Goal: Task Accomplishment & Management: Complete application form

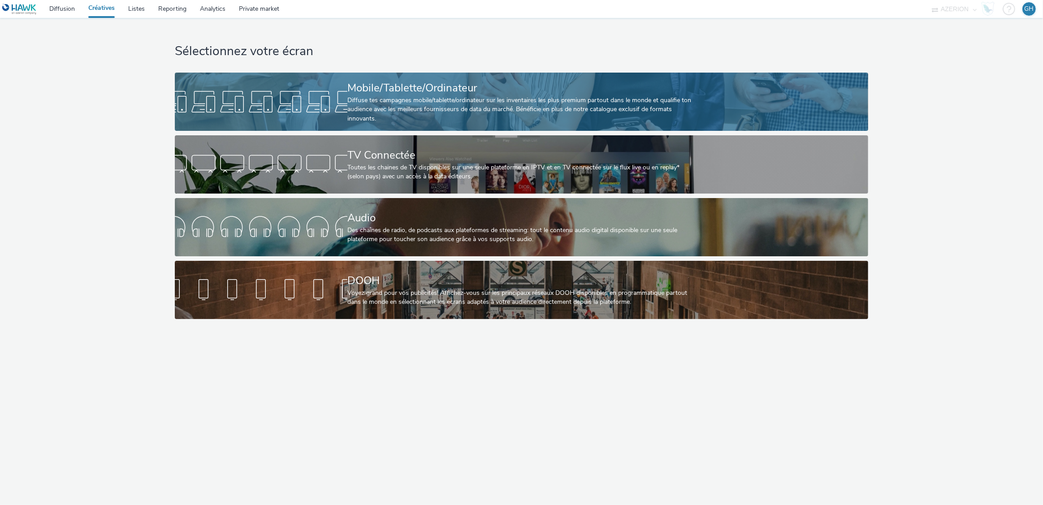
click at [406, 95] on div "Mobile/Tablette/Ordinateur" at bounding box center [519, 88] width 345 height 16
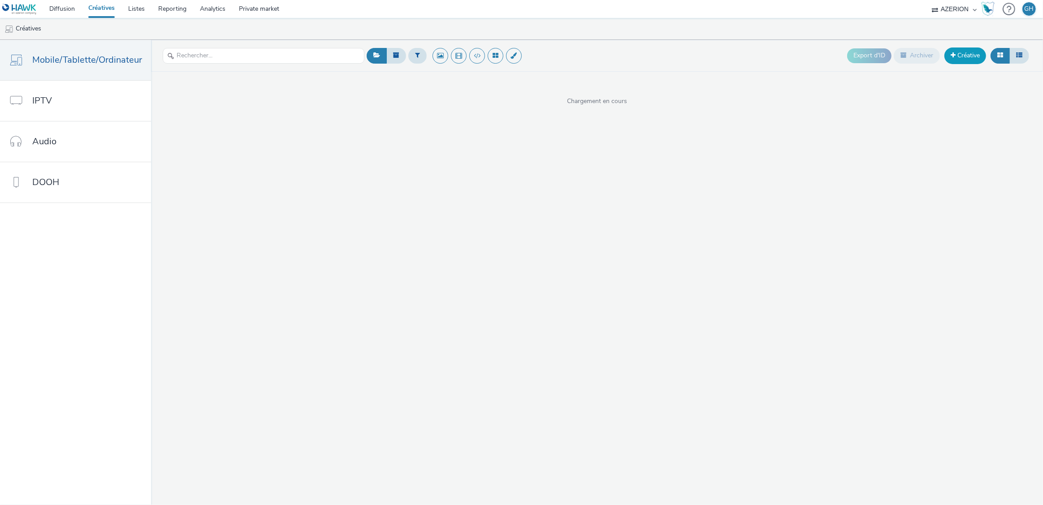
click at [964, 52] on link "Créative" at bounding box center [966, 56] width 42 height 16
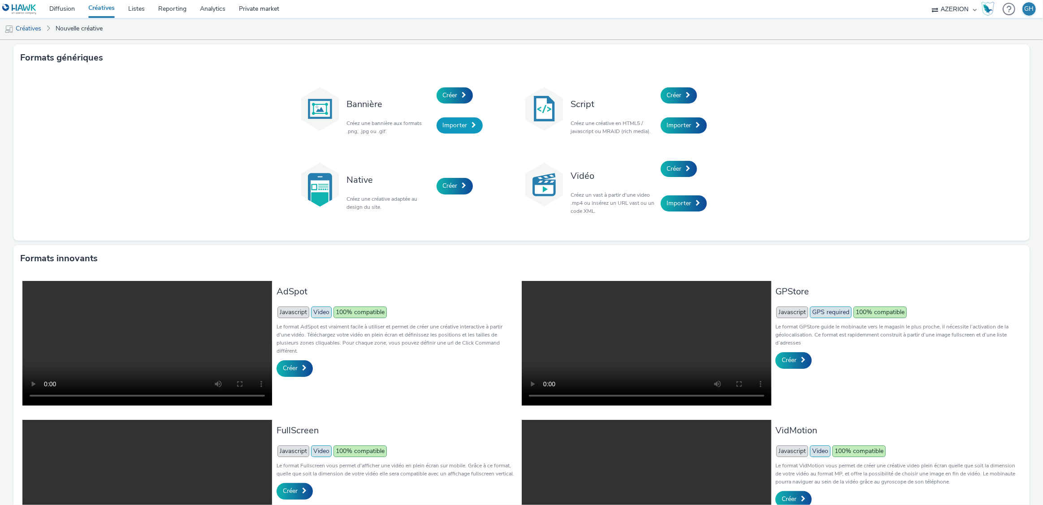
click at [455, 126] on span "Importer" at bounding box center [455, 125] width 25 height 9
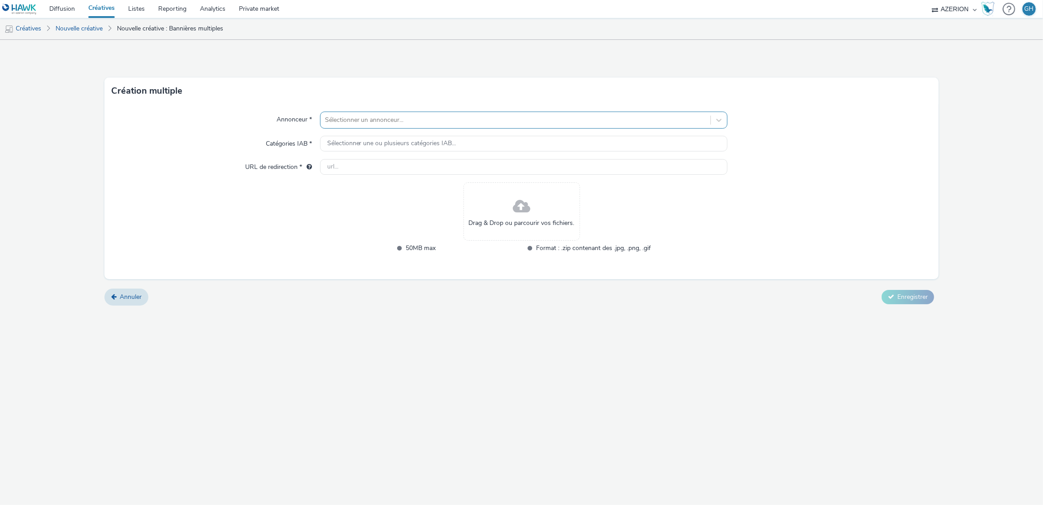
click at [418, 122] on div at bounding box center [516, 120] width 382 height 11
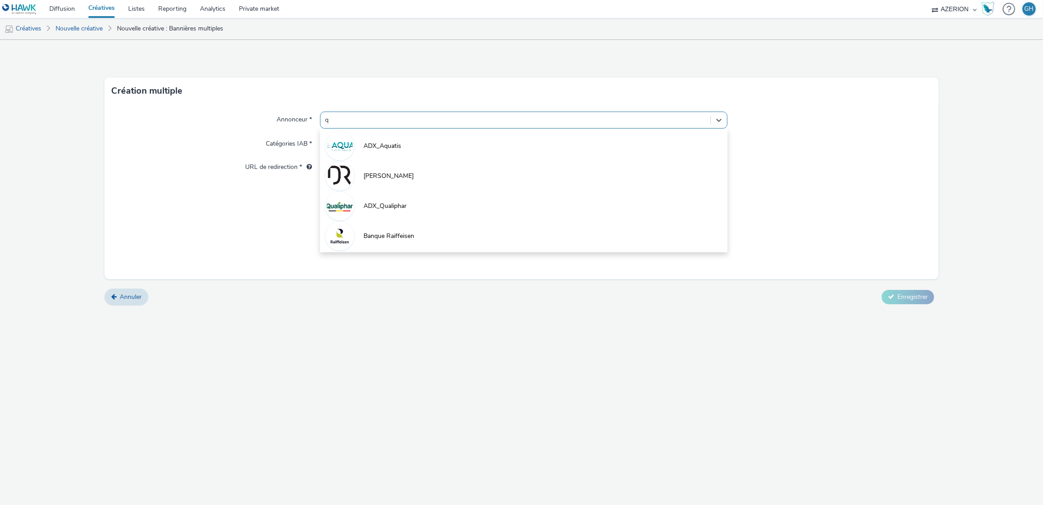
type input "qu"
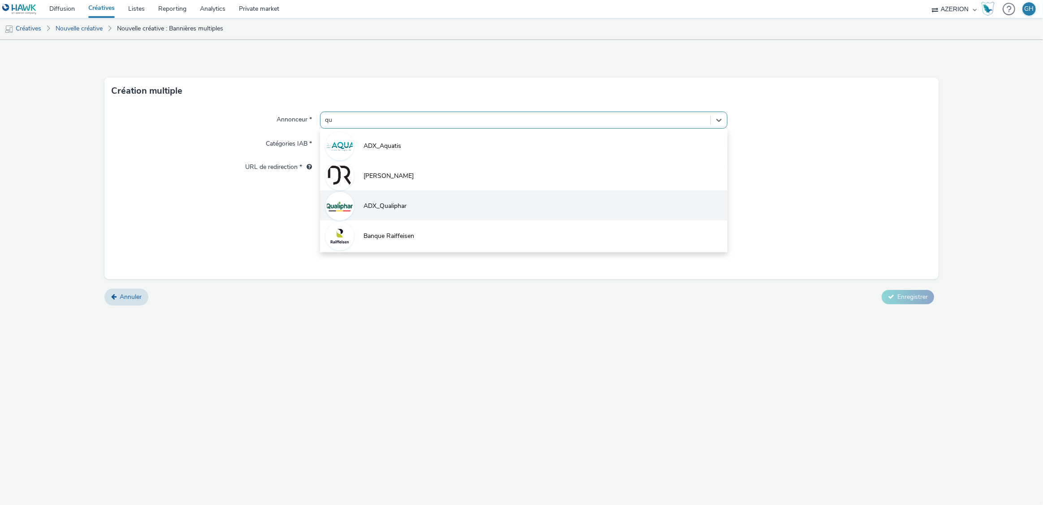
click at [407, 202] on span "ADX_Qualiphar" at bounding box center [385, 206] width 43 height 9
type input "[URL][DOMAIN_NAME]"
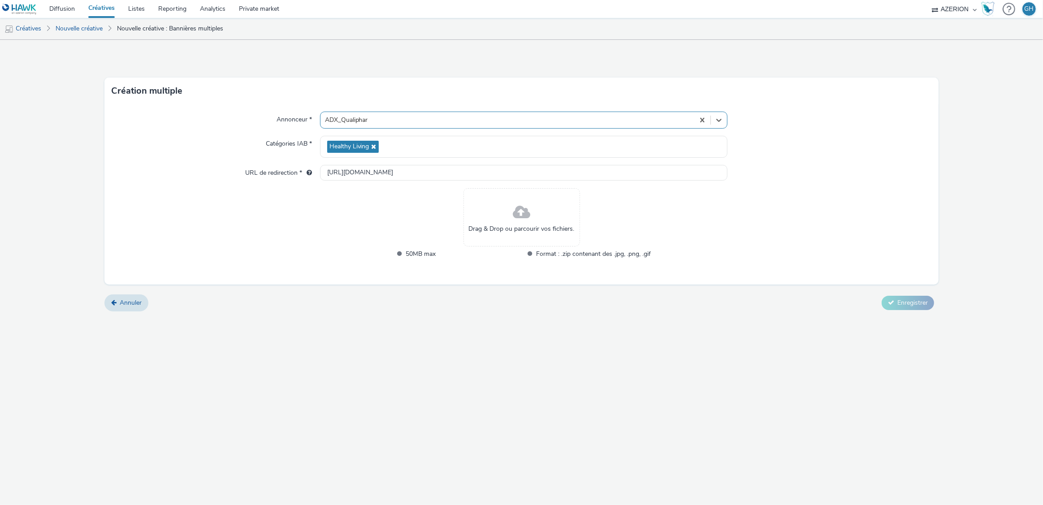
click at [556, 219] on div "Drag & Drop ou parcourir vos fichiers." at bounding box center [522, 217] width 117 height 58
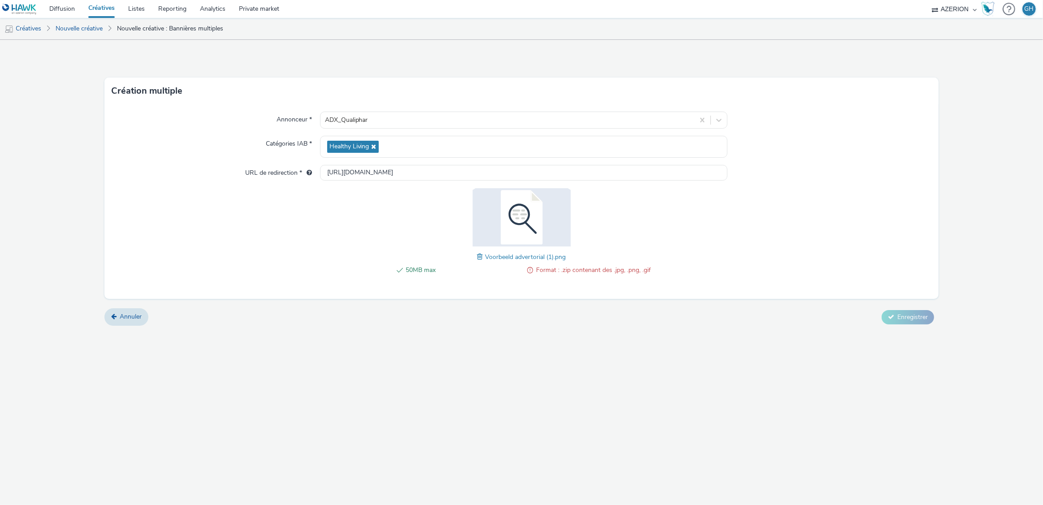
click at [476, 256] on div "50MB max Format : .zip contenant des .jpg, .png, .gif Voorbeeld advertorial (1)…" at bounding box center [521, 236] width 259 height 96
click at [479, 256] on span at bounding box center [482, 257] width 8 height 10
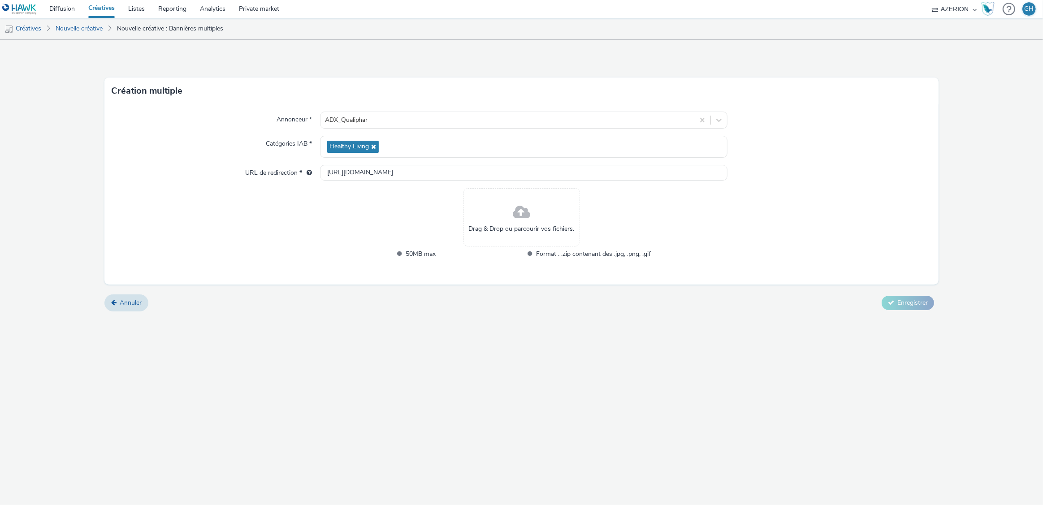
click at [532, 213] on div "Drag & Drop ou parcourir vos fichiers." at bounding box center [522, 217] width 117 height 58
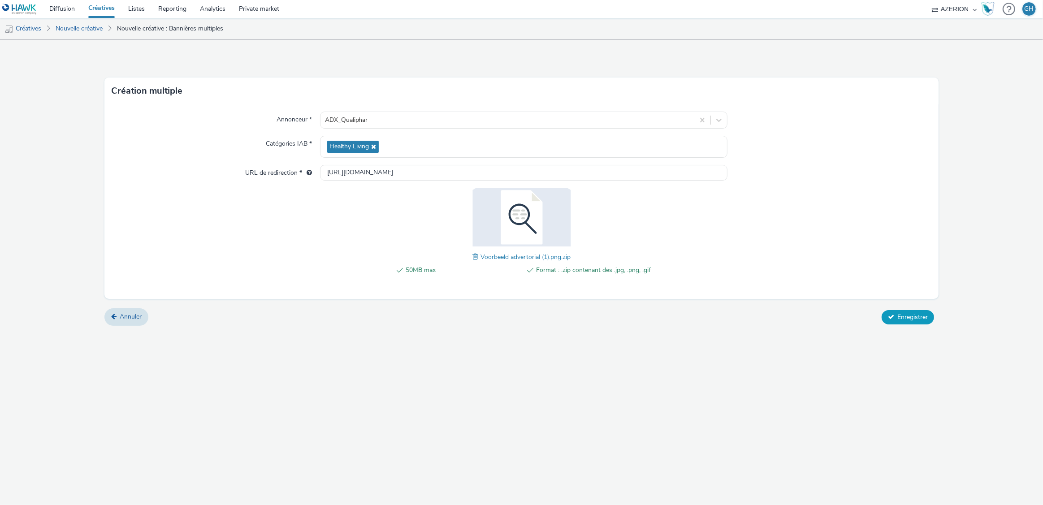
click at [911, 317] on span "Enregistrer" at bounding box center [913, 317] width 30 height 9
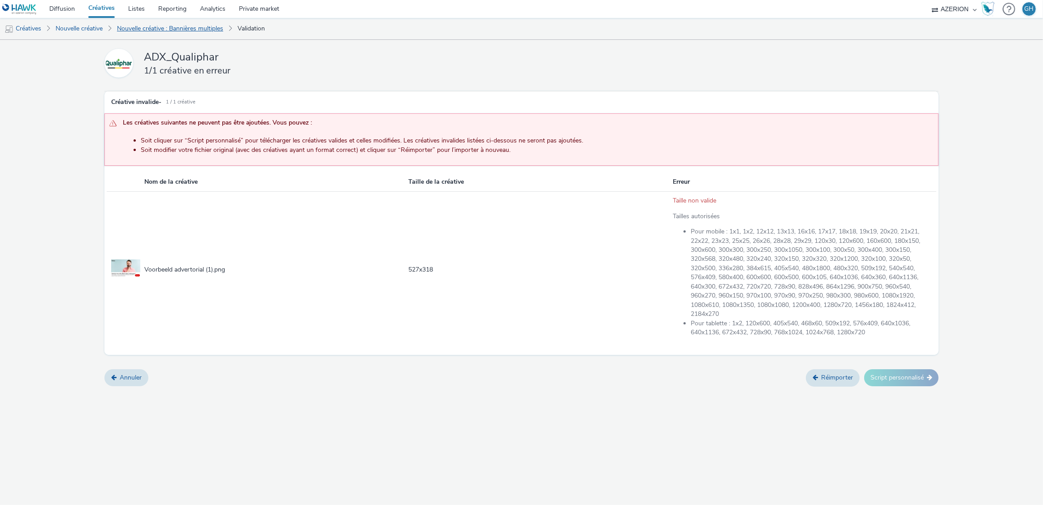
click at [197, 27] on link "Nouvelle créative : Bannières multiples" at bounding box center [170, 29] width 115 height 22
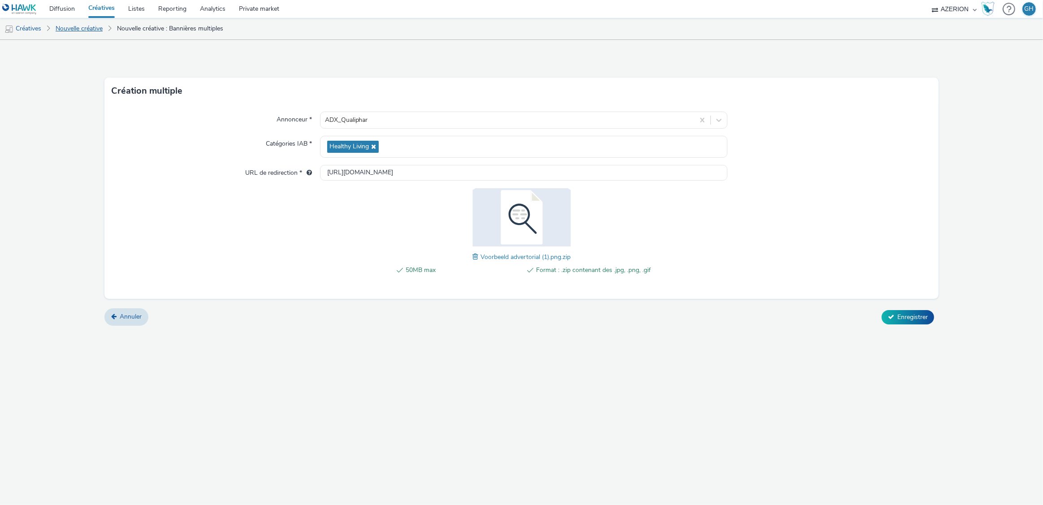
click at [82, 26] on link "Nouvelle créative" at bounding box center [79, 29] width 56 height 22
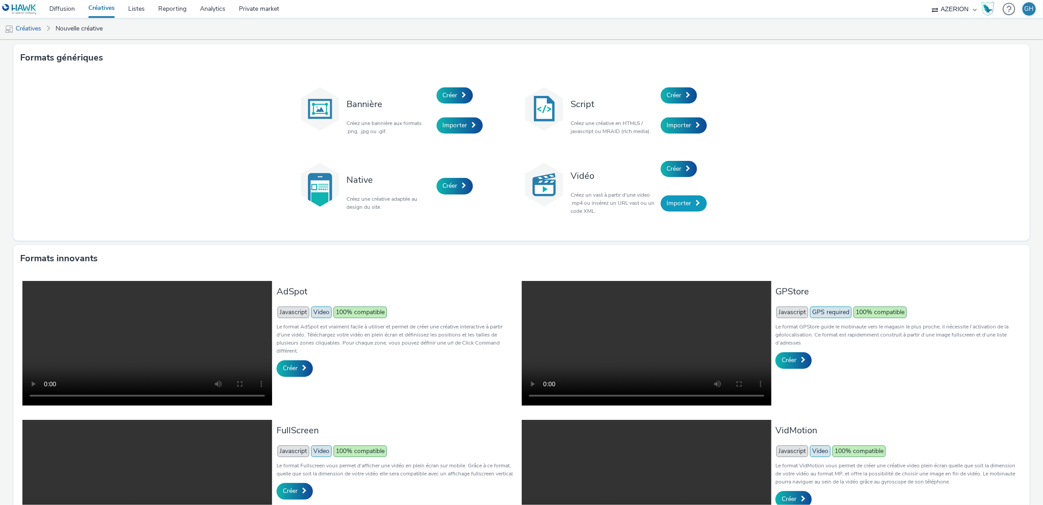
click at [676, 203] on span "Importer" at bounding box center [679, 203] width 25 height 9
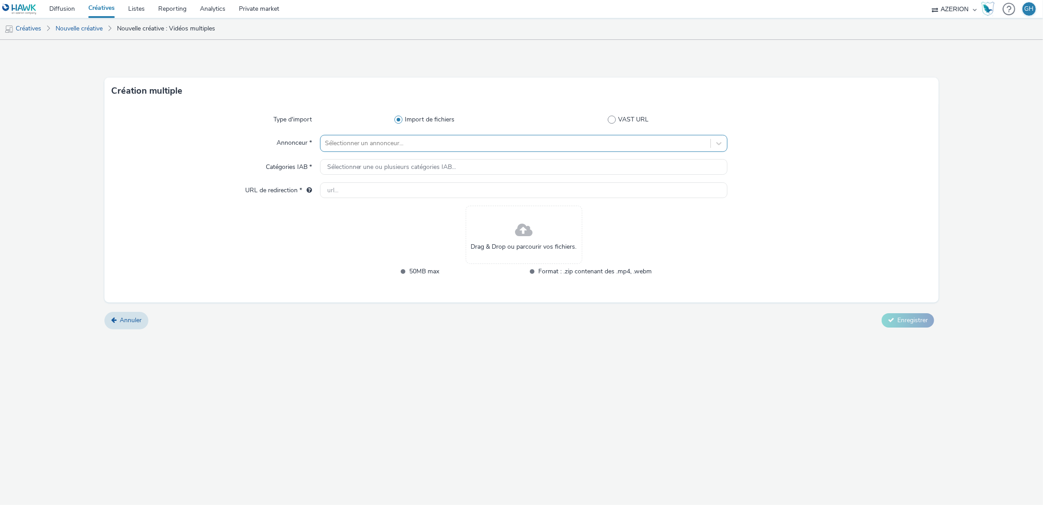
click at [353, 143] on div at bounding box center [516, 143] width 382 height 11
type input "qual"
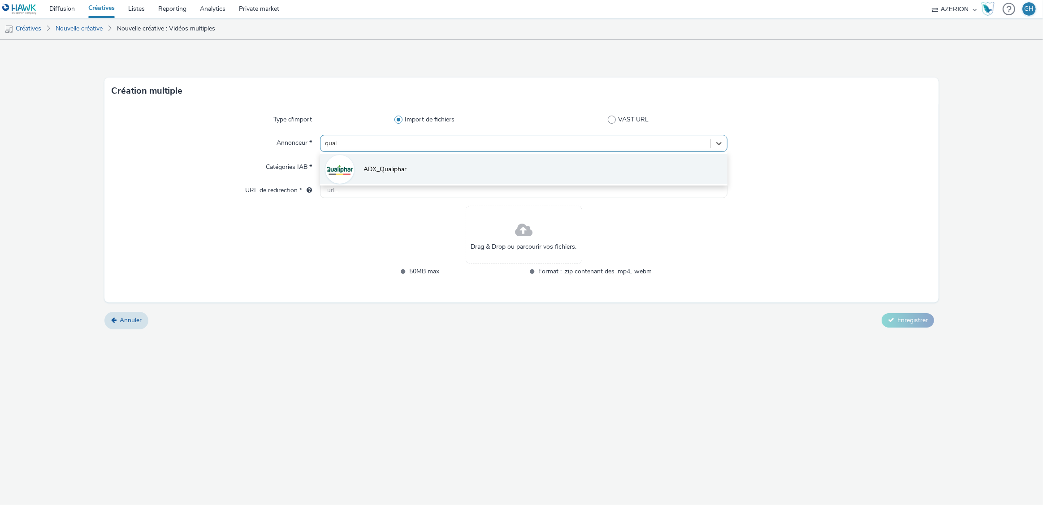
click at [384, 169] on span "ADX_Qualiphar" at bounding box center [385, 169] width 43 height 9
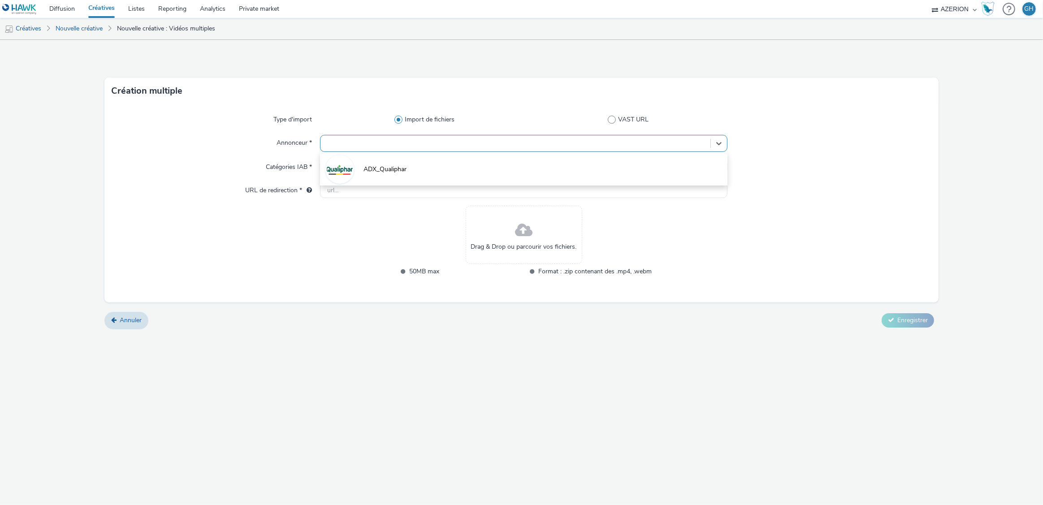
type input "[URL][DOMAIN_NAME]"
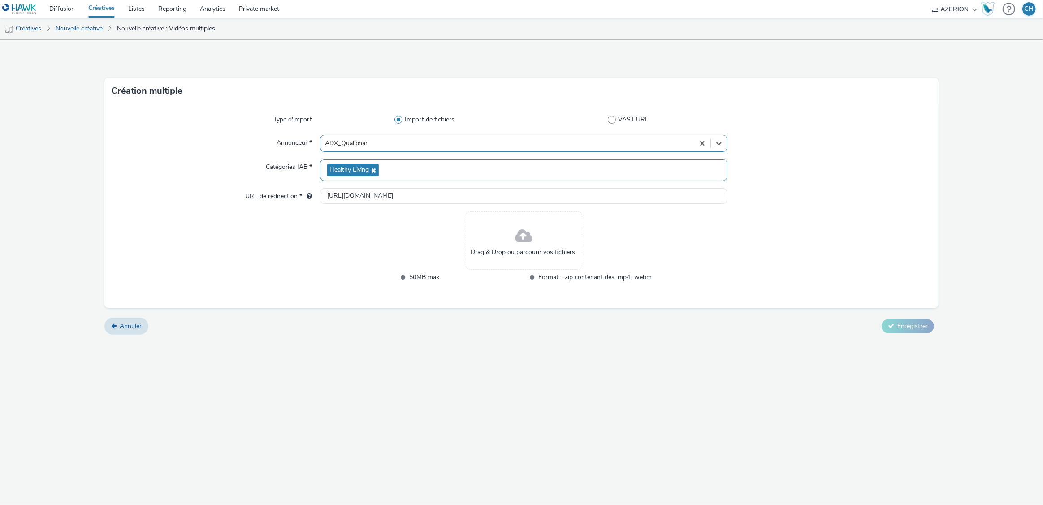
click at [513, 247] on div "Drag & Drop ou parcourir vos fichiers." at bounding box center [524, 241] width 117 height 58
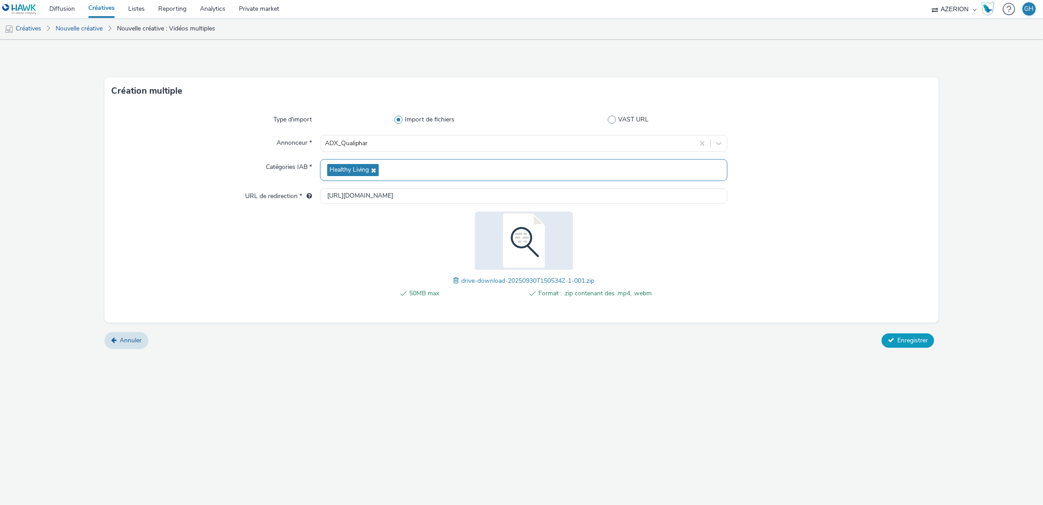
click at [919, 344] on button "Enregistrer" at bounding box center [908, 341] width 52 height 14
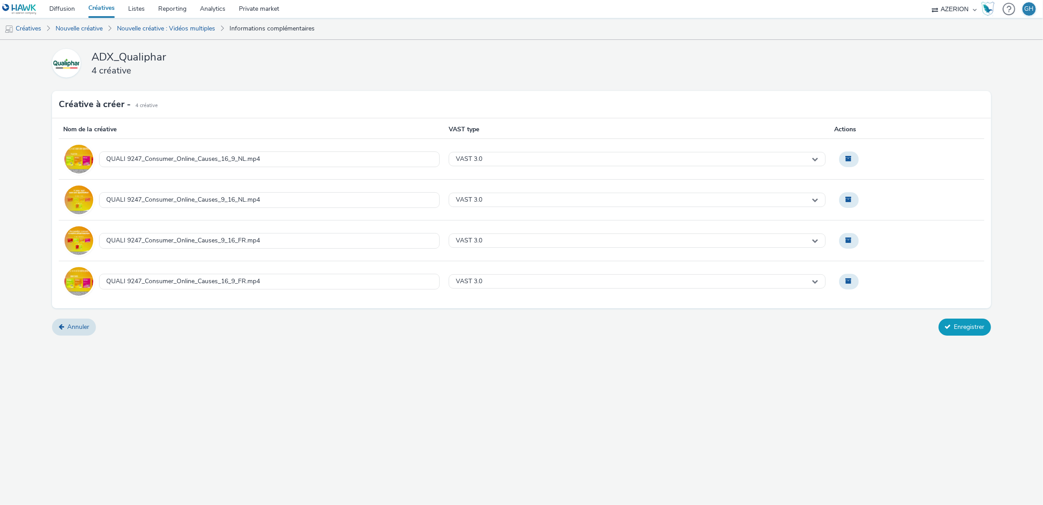
click at [962, 324] on button "Enregistrer" at bounding box center [965, 327] width 52 height 17
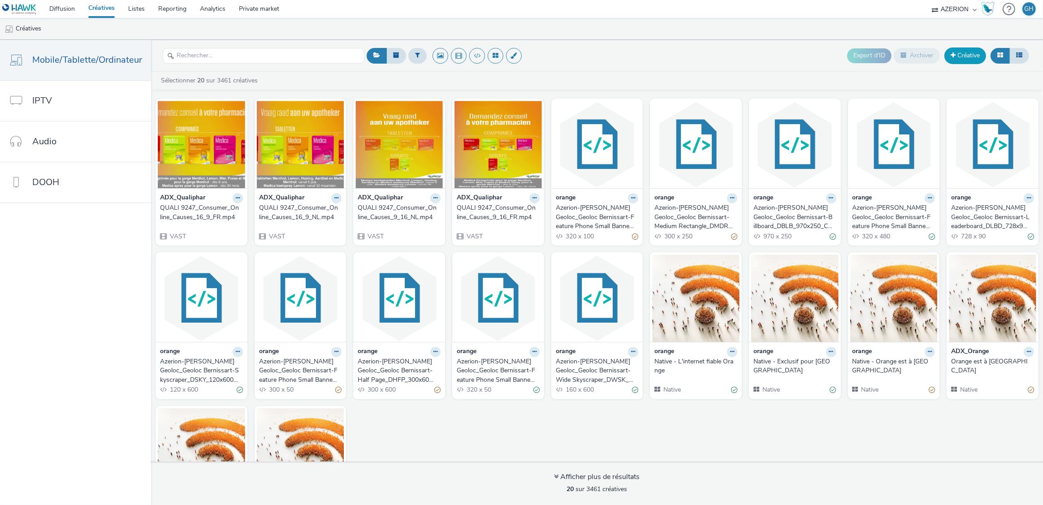
click at [966, 56] on link "Créative" at bounding box center [966, 56] width 42 height 16
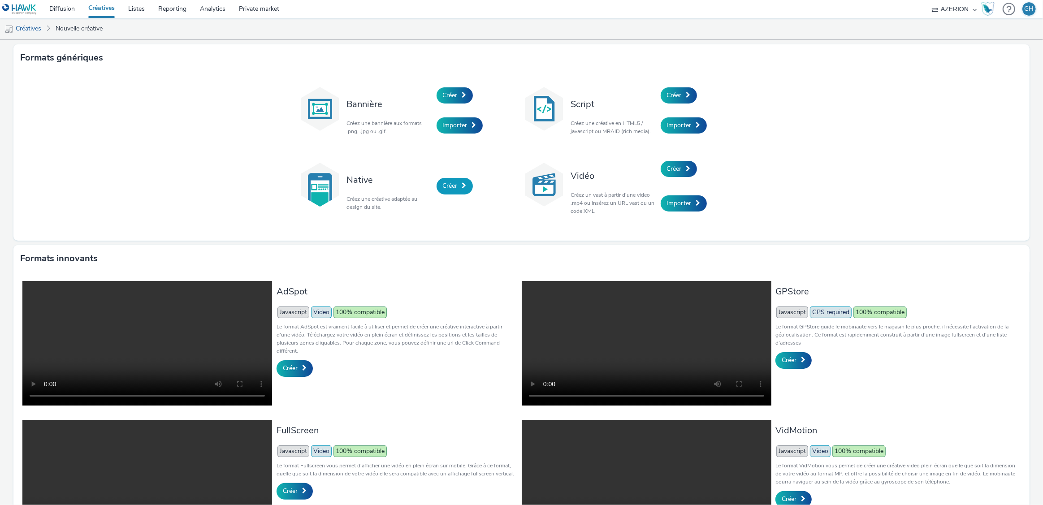
click at [454, 184] on span "Créer" at bounding box center [450, 186] width 15 height 9
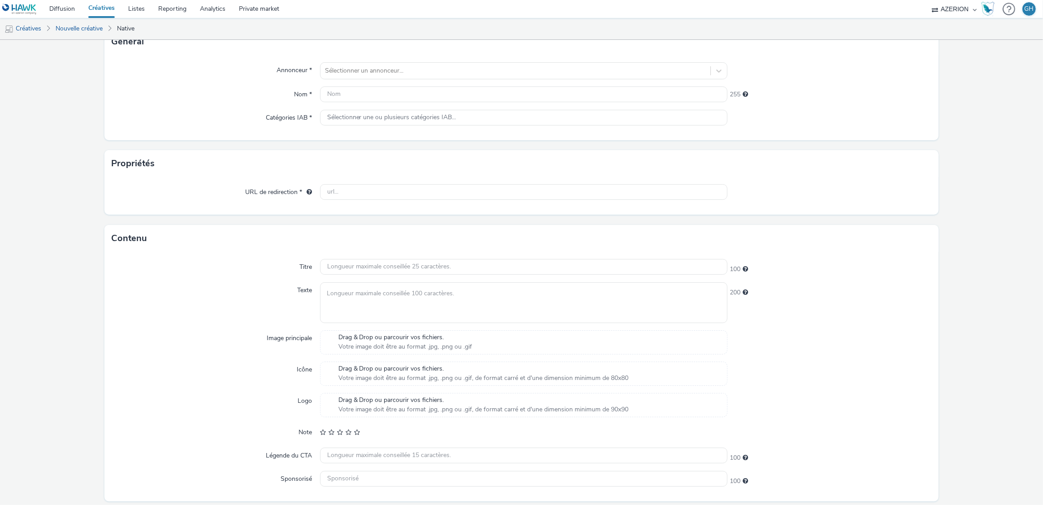
scroll to position [68, 0]
click at [396, 346] on span "Votre image doit être au format .jpg, .png ou .gif" at bounding box center [406, 345] width 134 height 9
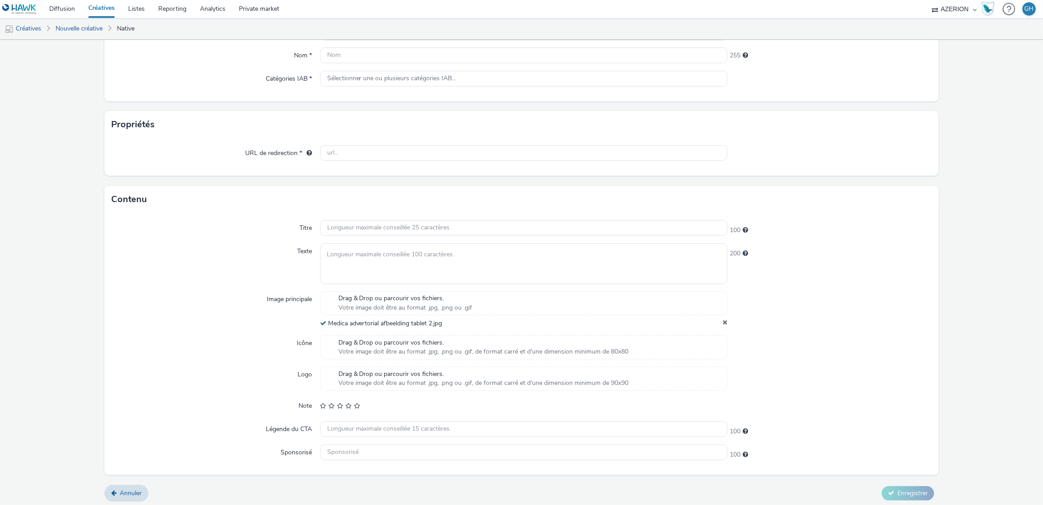
scroll to position [108, 0]
click at [337, 426] on input "text" at bounding box center [524, 427] width 408 height 16
type input "[PERSON_NAME]"
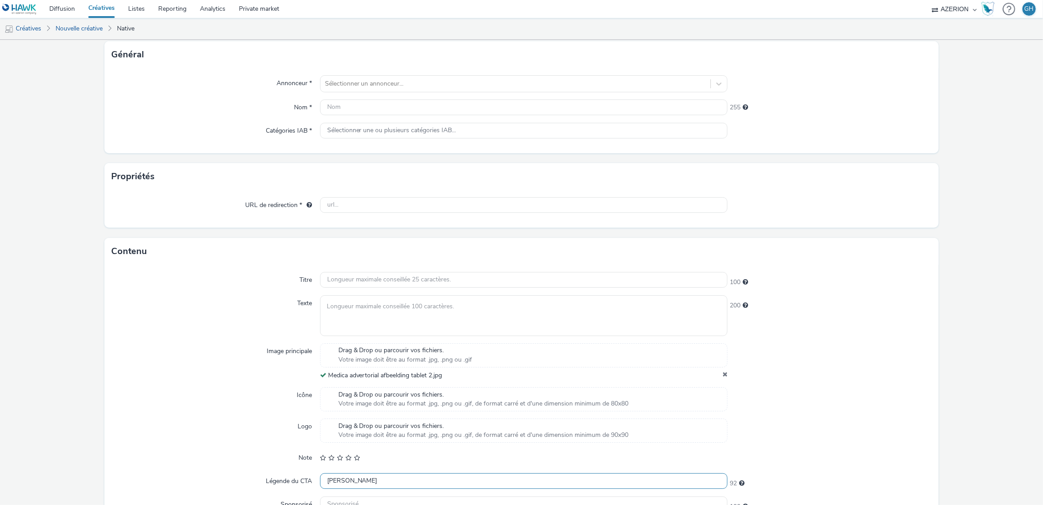
scroll to position [47, 0]
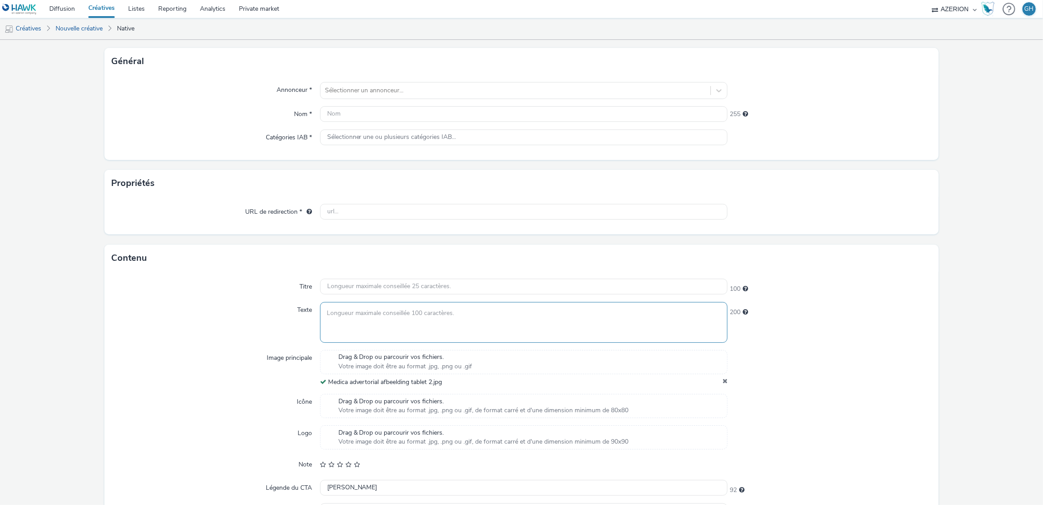
click at [339, 320] on textarea at bounding box center [524, 322] width 408 height 41
type textarea "uiyt"
click at [334, 287] on input "text" at bounding box center [524, 287] width 408 height 16
type input "lkjhg"
click at [221, 262] on div "Contenu" at bounding box center [521, 258] width 835 height 27
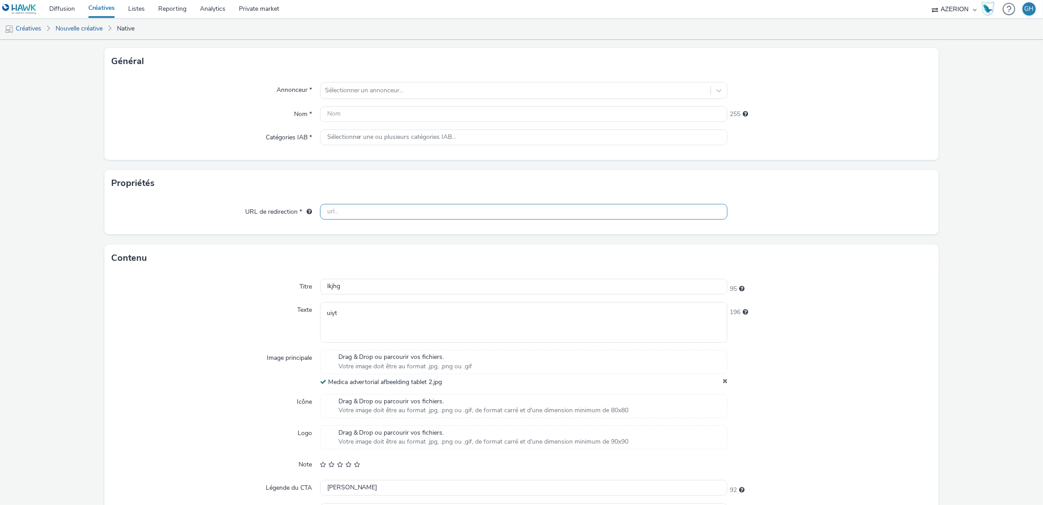
click at [338, 207] on input "text" at bounding box center [524, 212] width 408 height 16
type input "[URL][DOMAIN_NAME]"
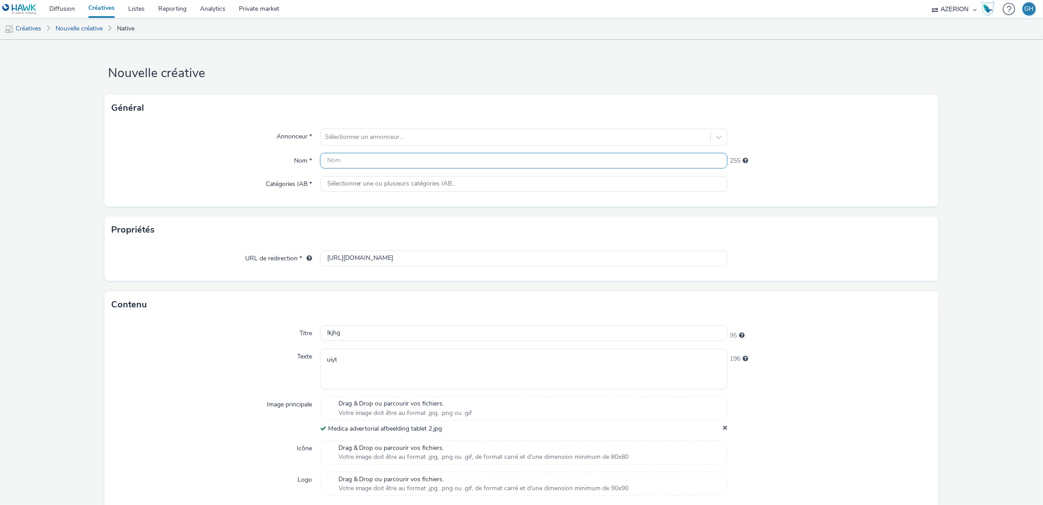
click at [332, 165] on input "text" at bounding box center [524, 161] width 408 height 16
type input "hgfd"
click at [350, 142] on div at bounding box center [516, 137] width 382 height 11
type input "quali"
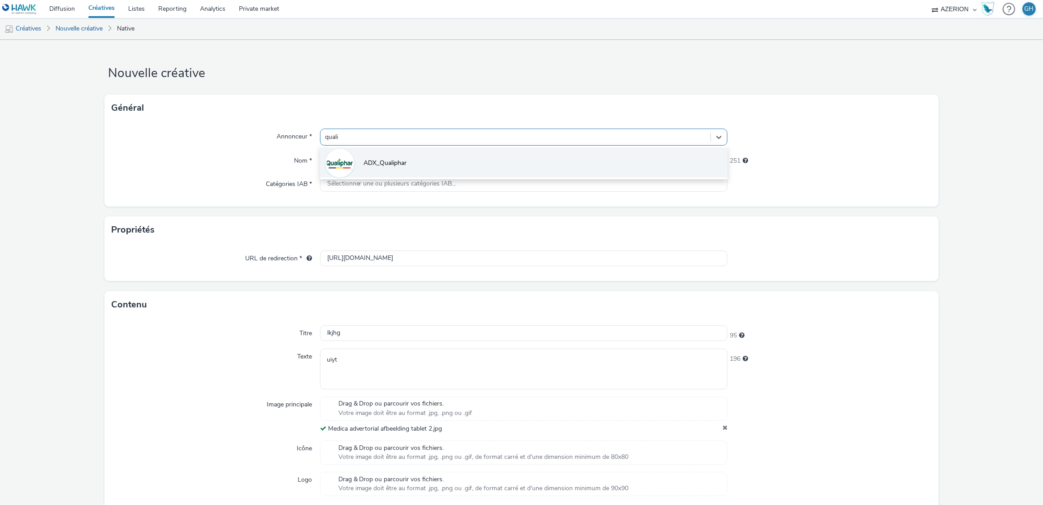
click at [364, 166] on span "ADX_Qualiphar" at bounding box center [385, 163] width 43 height 9
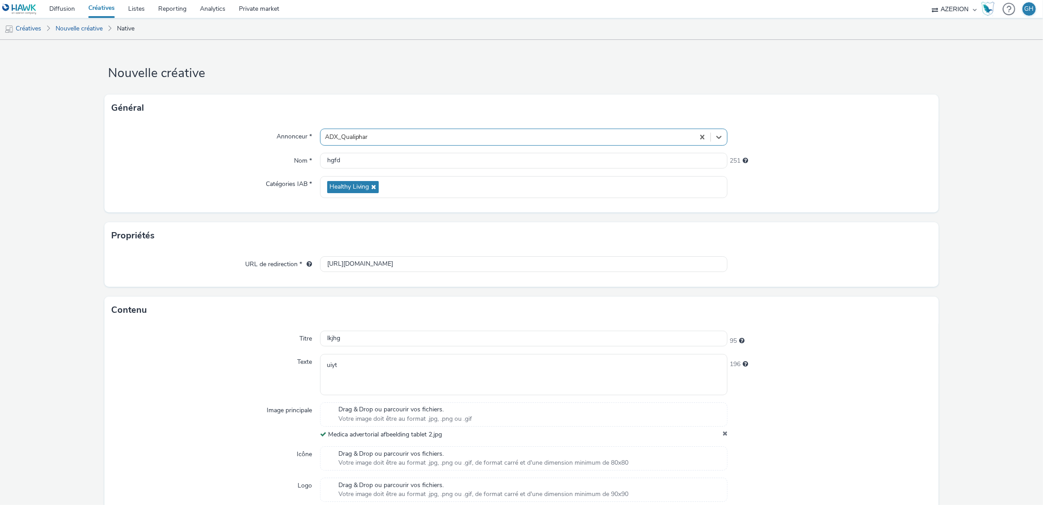
scroll to position [113, 0]
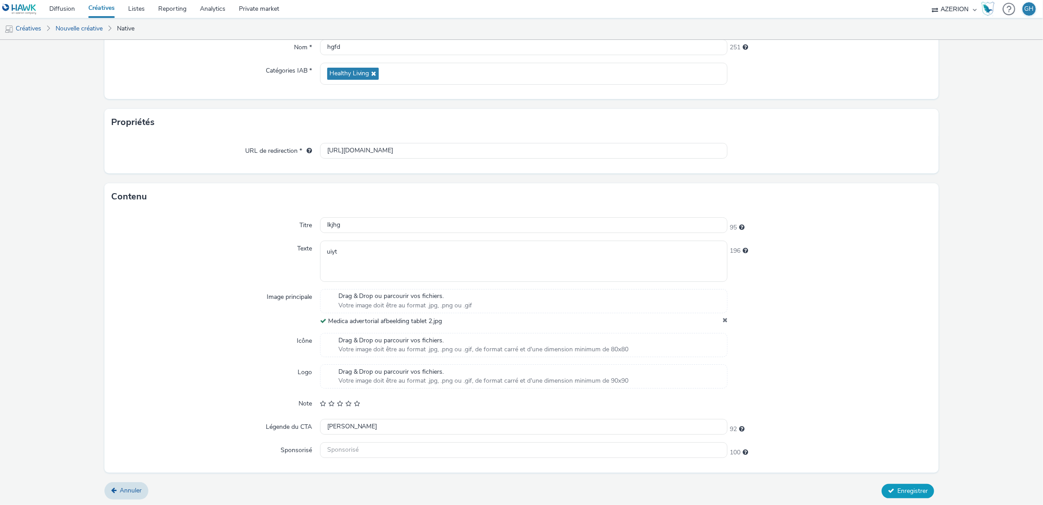
click at [899, 497] on button "Enregistrer" at bounding box center [908, 491] width 52 height 14
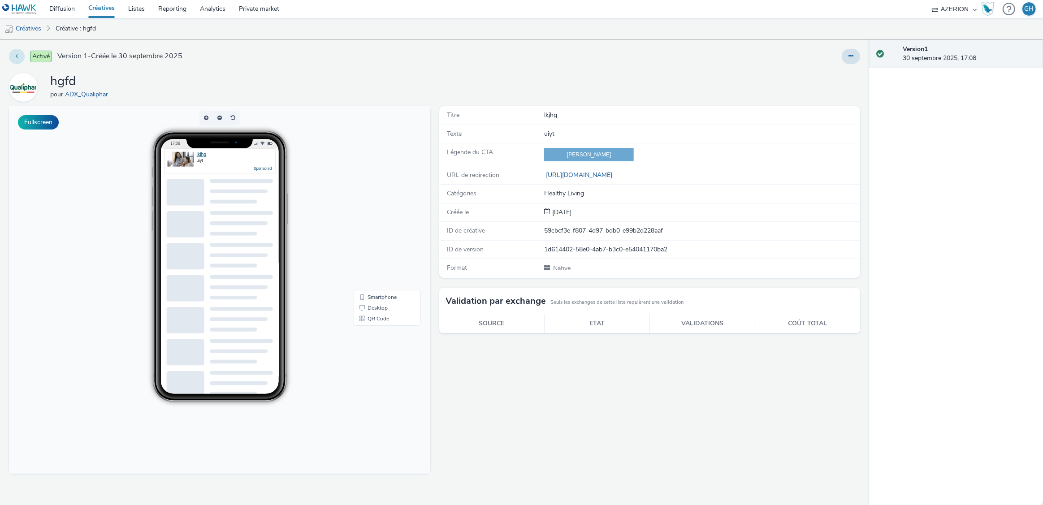
click at [20, 56] on button at bounding box center [17, 56] width 16 height 15
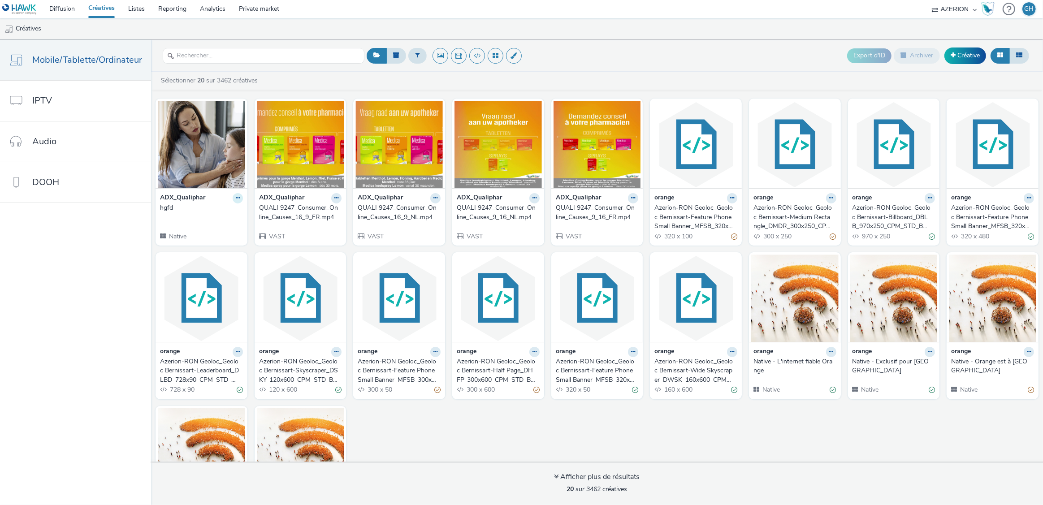
click at [233, 198] on button at bounding box center [238, 198] width 10 height 10
click at [197, 263] on link "Archiver" at bounding box center [209, 268] width 67 height 18
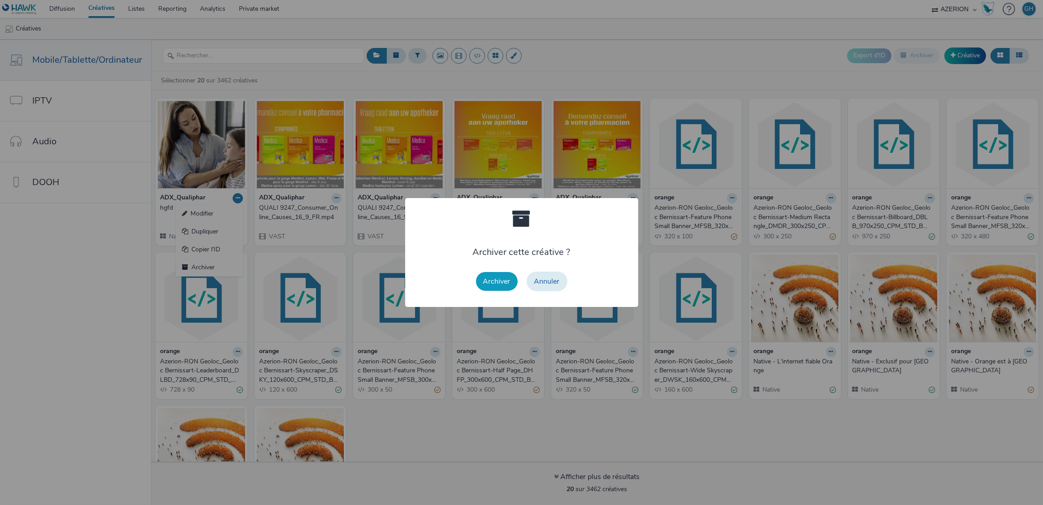
click at [478, 286] on button "Archiver" at bounding box center [497, 281] width 42 height 19
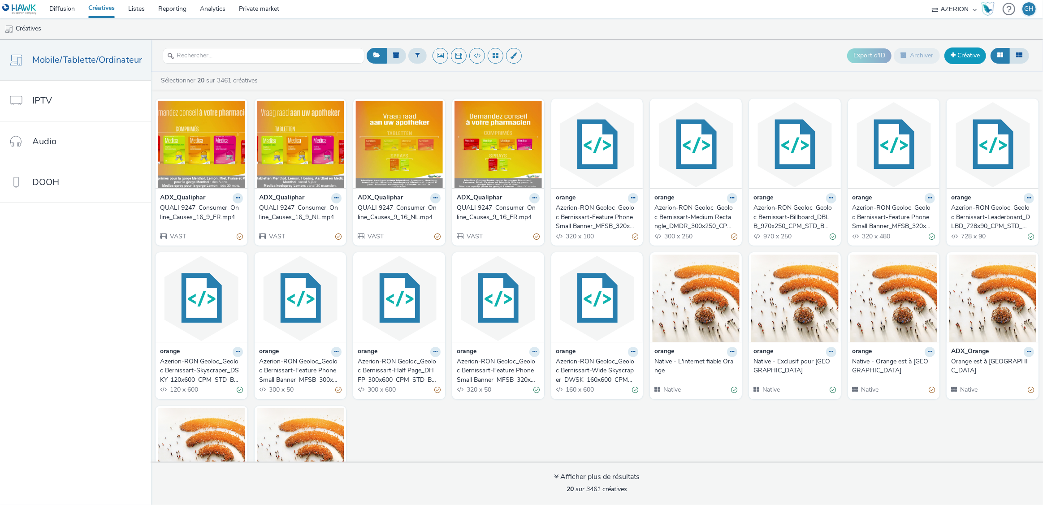
click at [968, 58] on link "Créative" at bounding box center [966, 56] width 42 height 16
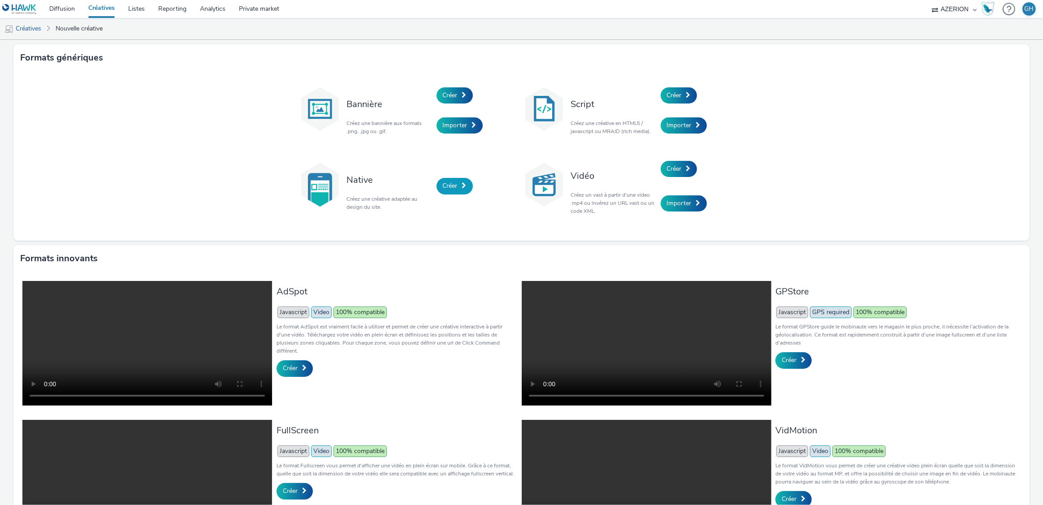
click at [456, 191] on link "Créer" at bounding box center [455, 186] width 36 height 16
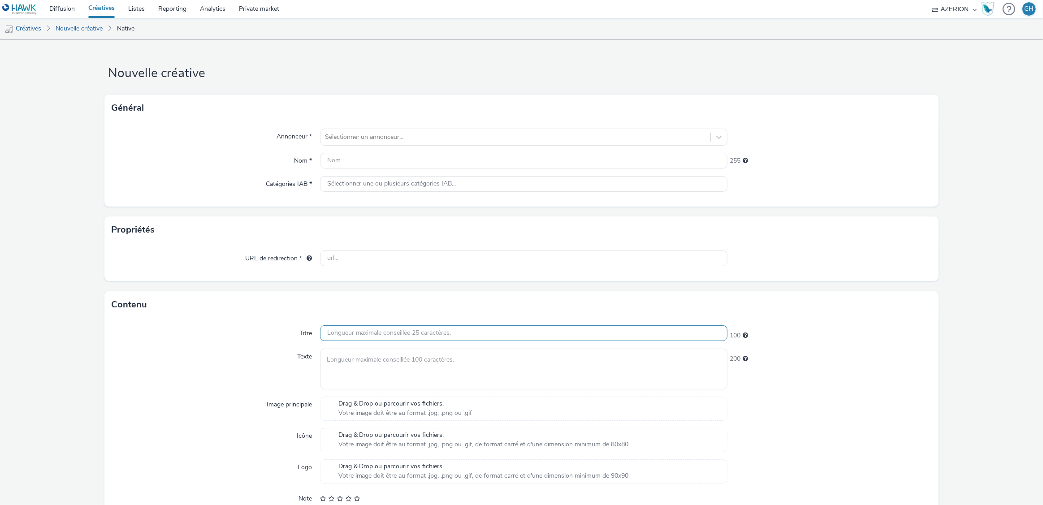
click at [349, 332] on input "text" at bounding box center [524, 334] width 408 height 16
paste input "Connaissez-vous ce duo contre le mal de gorge?"
click at [414, 332] on input "Connaissez-vous ce duo contre le mal de gorge?" at bounding box center [524, 334] width 408 height 16
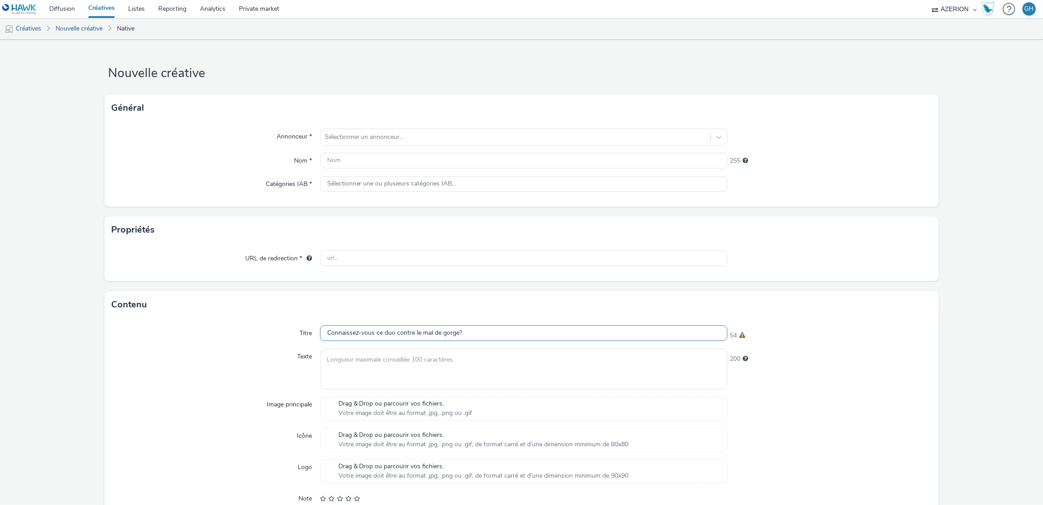
paste input "mment apaiser efficacement un"
click at [436, 333] on input "Comment apaiser efficacement un mal de gorge?" at bounding box center [524, 334] width 408 height 16
paste input "Mal de gorge? Utilisez un spray ou tablett"
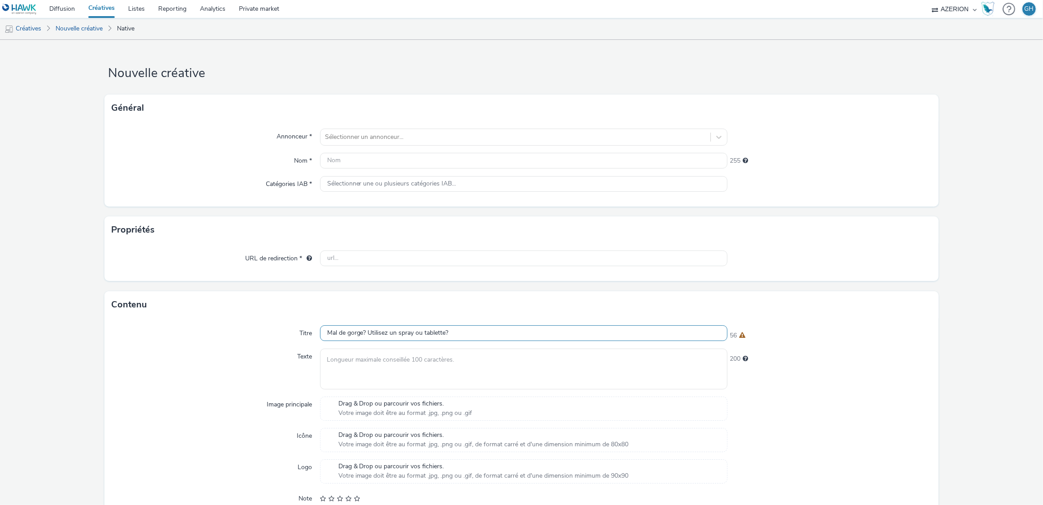
type input "Mal de gorge? Utilisez un spray ou tablette?"
drag, startPoint x: 927, startPoint y: 361, endPoint x: 906, endPoint y: 371, distance: 22.7
click at [927, 361] on div "Titre Mal de gorge? Utilisez un spray ou tablette? 56 Texte 200 Image principal…" at bounding box center [521, 443] width 835 height 250
click at [409, 357] on textarea at bounding box center [524, 369] width 408 height 41
paste textarea "Découvrez quand il est préférable d'utiliser un spray ou un comprimé pour la go…"
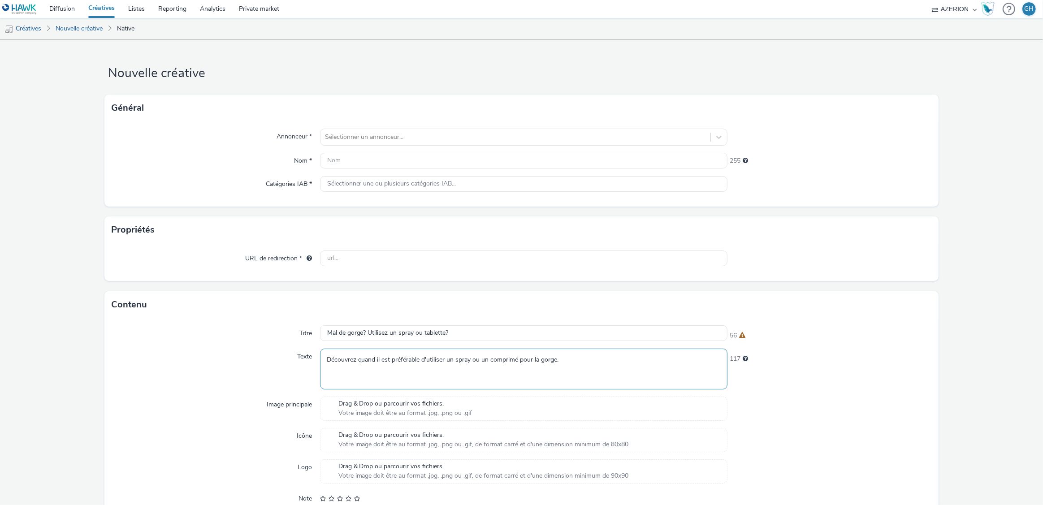
type textarea "Découvrez quand il est préférable d'utiliser un spray ou un comprimé pour la go…"
click at [878, 386] on div "117" at bounding box center [830, 369] width 204 height 41
click at [569, 360] on textarea "Découvrez quand il est préférable d'utiliser un spray ou un comprimé pour la go…" at bounding box center [524, 369] width 408 height 41
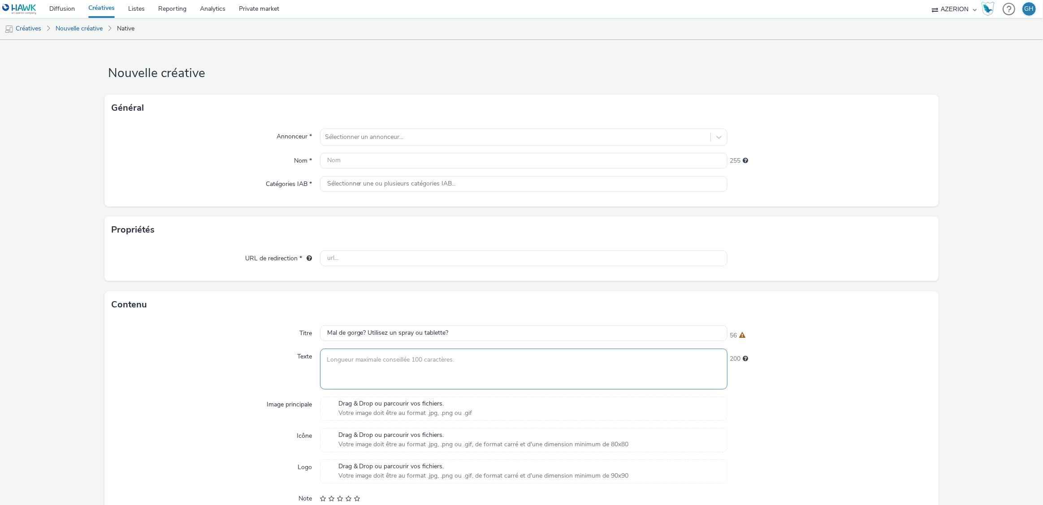
paste textarea "Découvrez quand il est préférable d'utiliser un spray ou un comprimé pour la go…"
click at [790, 378] on div "117" at bounding box center [830, 369] width 204 height 41
click at [490, 358] on textarea "Découvrez quand il est préférable d'utiliser un spray ou un comprimé pour la go…" at bounding box center [524, 369] width 408 height 41
drag, startPoint x: 490, startPoint y: 358, endPoint x: 480, endPoint y: 359, distance: 10.0
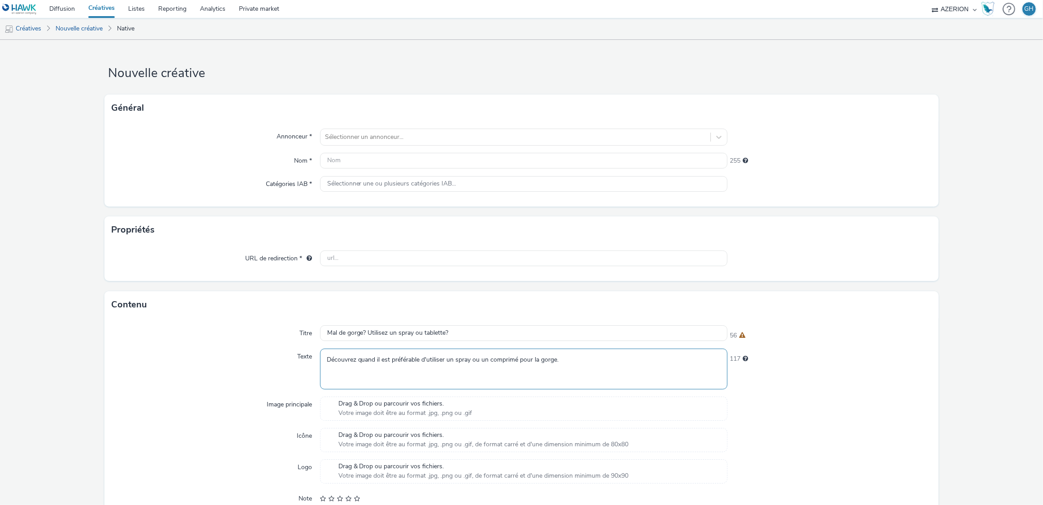
click at [490, 358] on textarea "Découvrez quand il est préférable d'utiliser un spray ou un comprimé pour la go…" at bounding box center [524, 369] width 408 height 41
paste textarea "Les remèdes de grand-mère restent populaires, mais la science est sceptique. Ic…"
click at [783, 377] on div "85" at bounding box center [830, 369] width 204 height 41
click at [396, 360] on textarea "Les remèdes de grand-mère restent populaires, mais la science est sceptique. Ic…" at bounding box center [524, 369] width 408 height 41
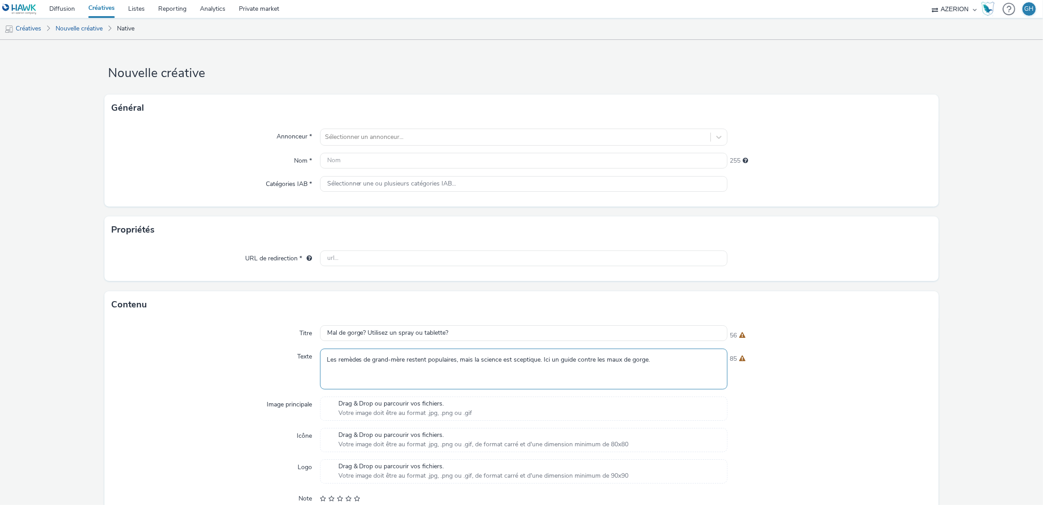
click at [396, 360] on textarea "Les remèdes de grand-mère restent populaires, mais la science est sceptique. Ic…" at bounding box center [524, 369] width 408 height 41
paste textarea "Découvrez des solutions pour atténuer un mal de gorge en comprenant ses origine…"
type textarea "Découvrez des solutions pour atténuer un mal de gorge en comprenant ses origine…"
click at [813, 360] on div "91" at bounding box center [830, 357] width 204 height 13
drag, startPoint x: 541, startPoint y: 365, endPoint x: 317, endPoint y: 359, distance: 224.7
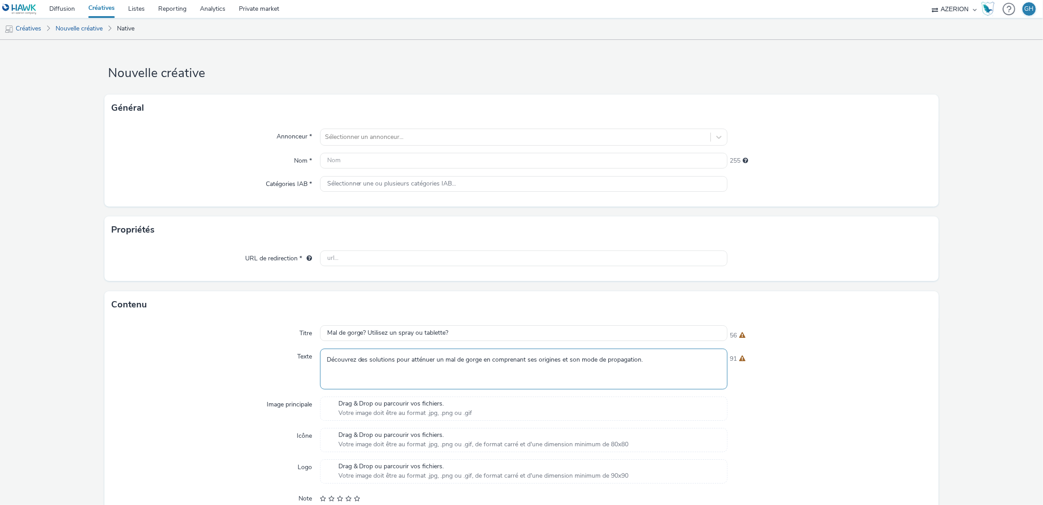
click at [317, 359] on div "Texte Découvrez des solutions pour atténuer un mal de gorge en comprenant ses o…" at bounding box center [522, 369] width 821 height 41
click at [358, 360] on textarea at bounding box center [524, 369] width 408 height 41
paste textarea "Mal de gorge? Le duo de chlorhexidine et lidocaïne désinfecte la gorge et soula…"
type textarea "Mal de gorge? Le duo de chlorhexidine et lidocaïne désinfecte la gorge et soula…"
click at [843, 385] on div "96" at bounding box center [830, 369] width 204 height 41
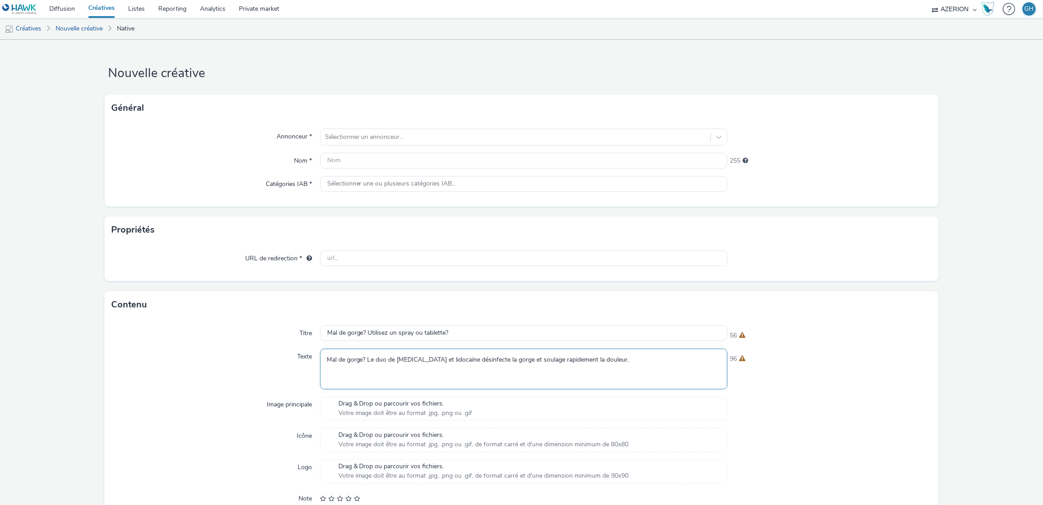
click at [467, 356] on textarea "Mal de gorge? Le duo de chlorhexidine et lidocaïne désinfecte la gorge et soula…" at bounding box center [524, 369] width 408 height 41
click at [426, 337] on input "Mal de gorge? Utilisez un spray ou tablette?" at bounding box center [524, 334] width 408 height 16
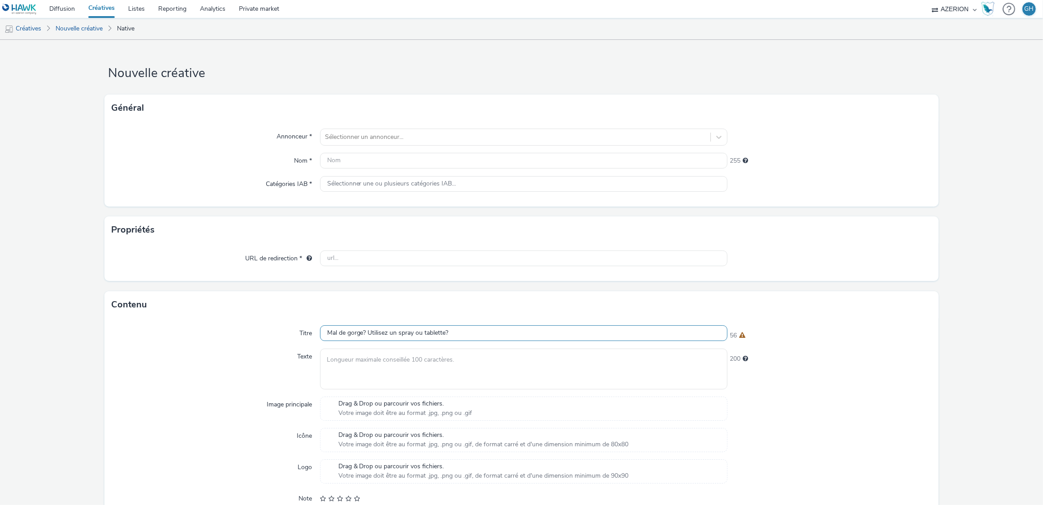
click at [426, 337] on input "Mal de gorge? Utilisez un spray ou tablette?" at bounding box center [524, 334] width 408 height 16
click at [816, 336] on div "100" at bounding box center [830, 334] width 204 height 13
click at [88, 33] on link "Nouvelle créative" at bounding box center [79, 29] width 56 height 22
